Goal: Task Accomplishment & Management: Complete application form

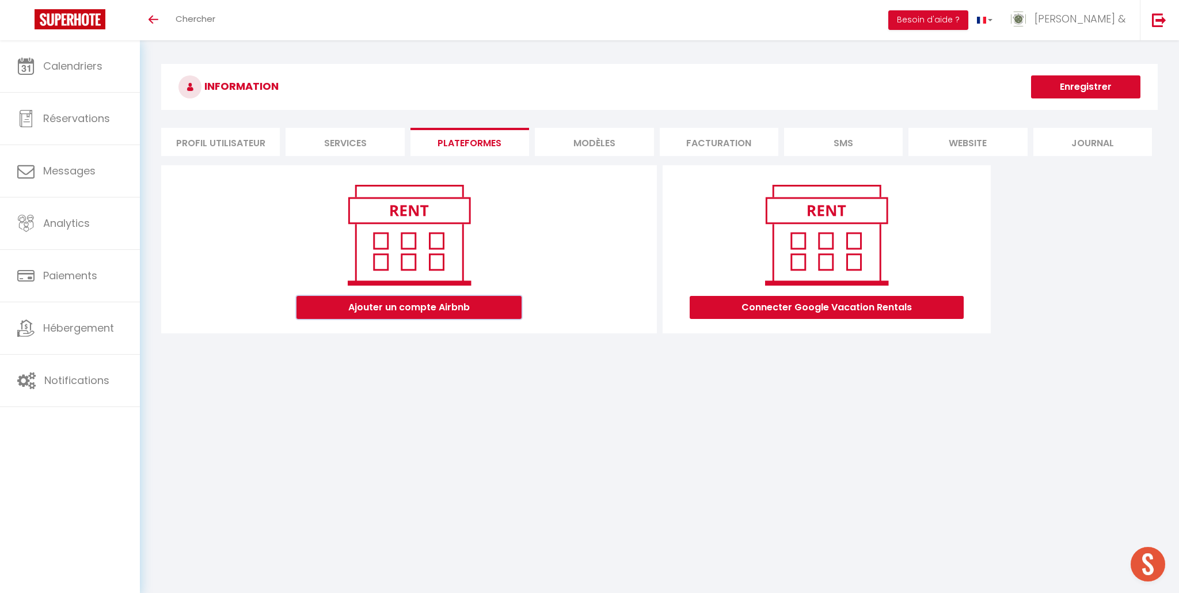
click at [487, 307] on button "Ajouter un compte Airbnb" at bounding box center [409, 307] width 225 height 23
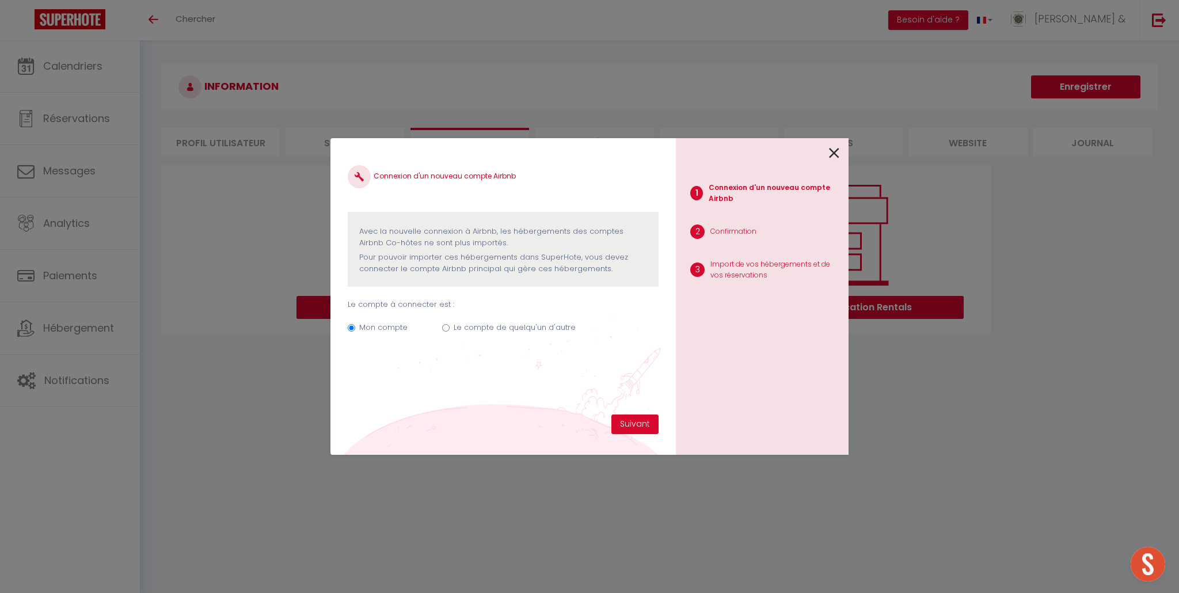
click at [444, 327] on input "Le compte de quelqu'un d'autre" at bounding box center [445, 327] width 7 height 7
radio input "true"
radio input "false"
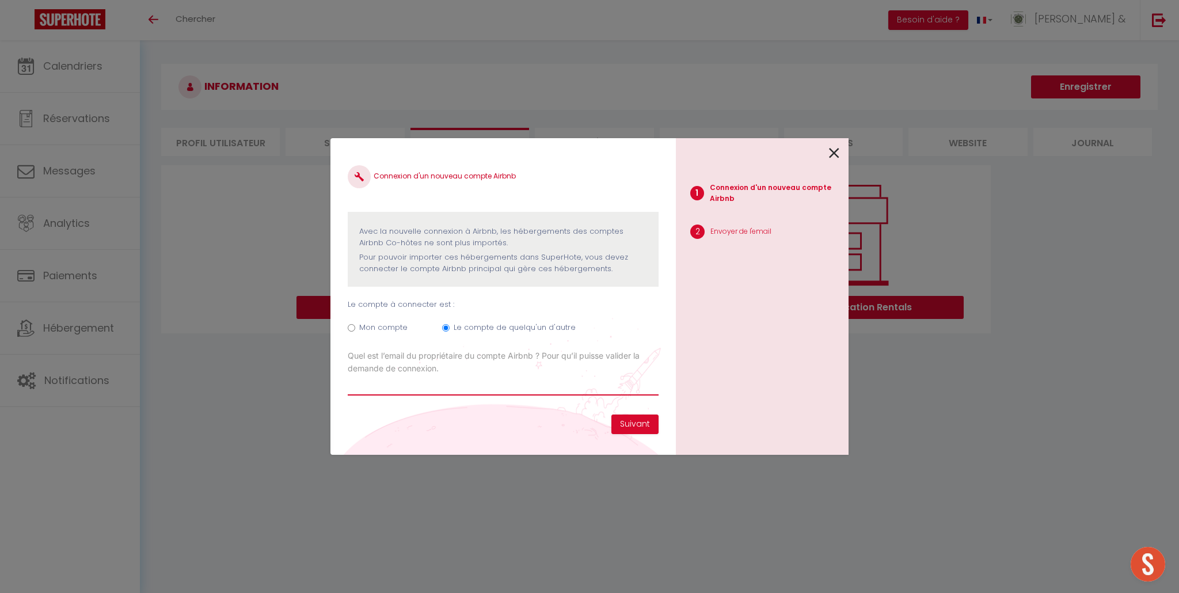
click at [563, 385] on input "Email connexion Airbnb" at bounding box center [503, 385] width 311 height 21
type input "[EMAIL_ADDRESS][DOMAIN_NAME]"
click at [633, 424] on button "Suivant" at bounding box center [635, 425] width 47 height 20
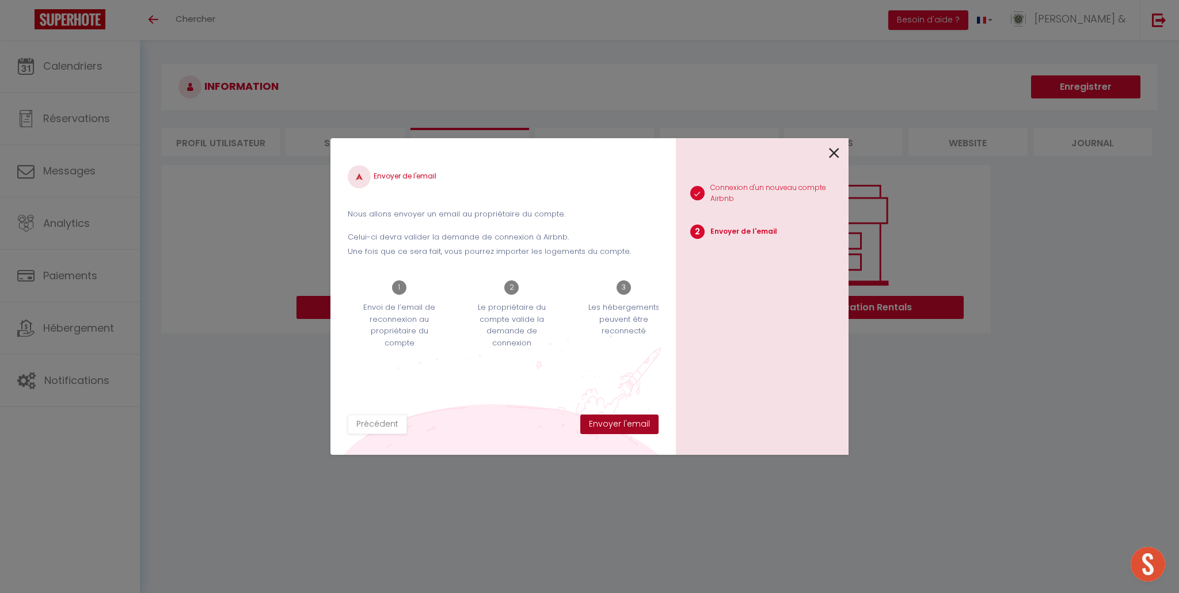
click at [633, 424] on button "Envoyer l'email" at bounding box center [619, 425] width 78 height 20
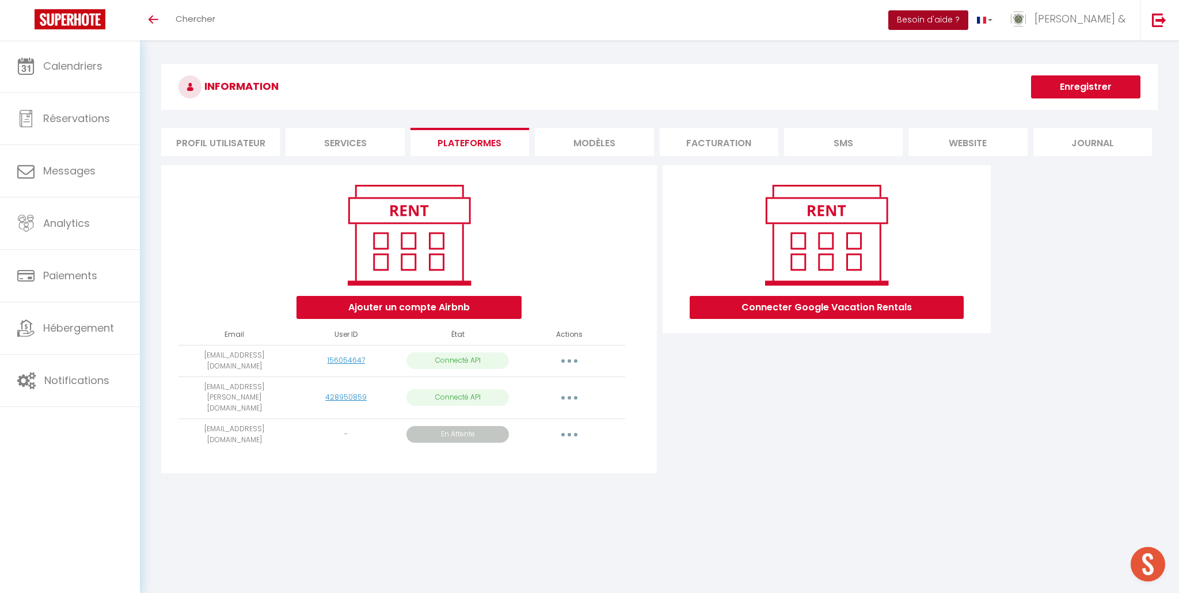
click at [969, 21] on button "Besoin d'aide ?" at bounding box center [929, 20] width 80 height 20
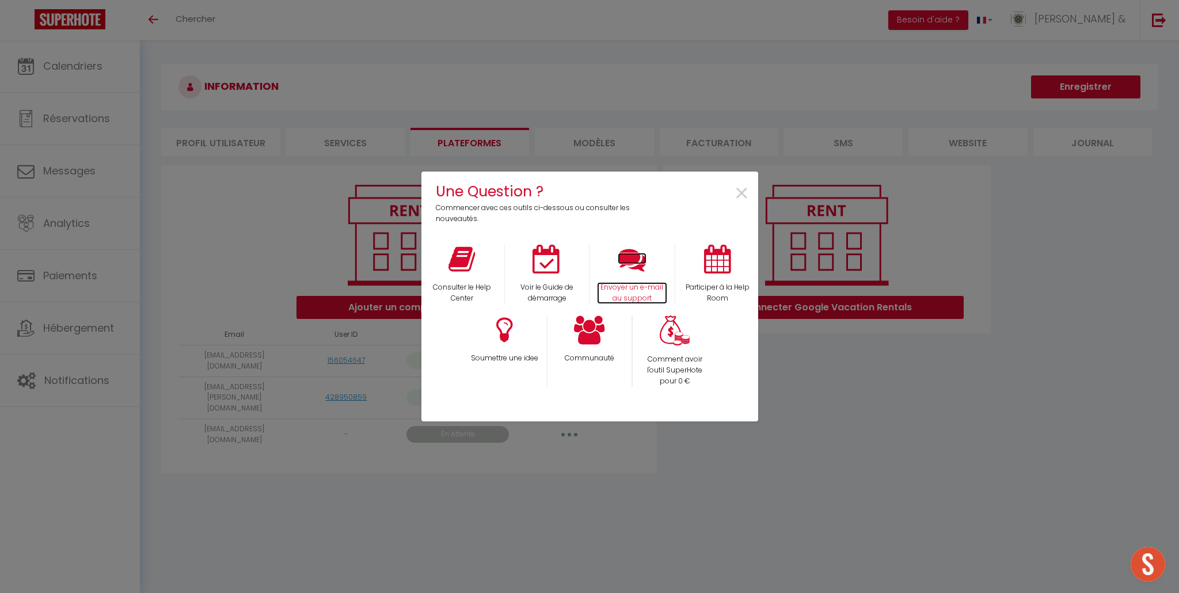
click at [630, 295] on p "Envoyer un e-mail au support" at bounding box center [632, 293] width 70 height 22
click at [739, 193] on span "×" at bounding box center [742, 194] width 16 height 36
